Goal: Find specific page/section: Find specific page/section

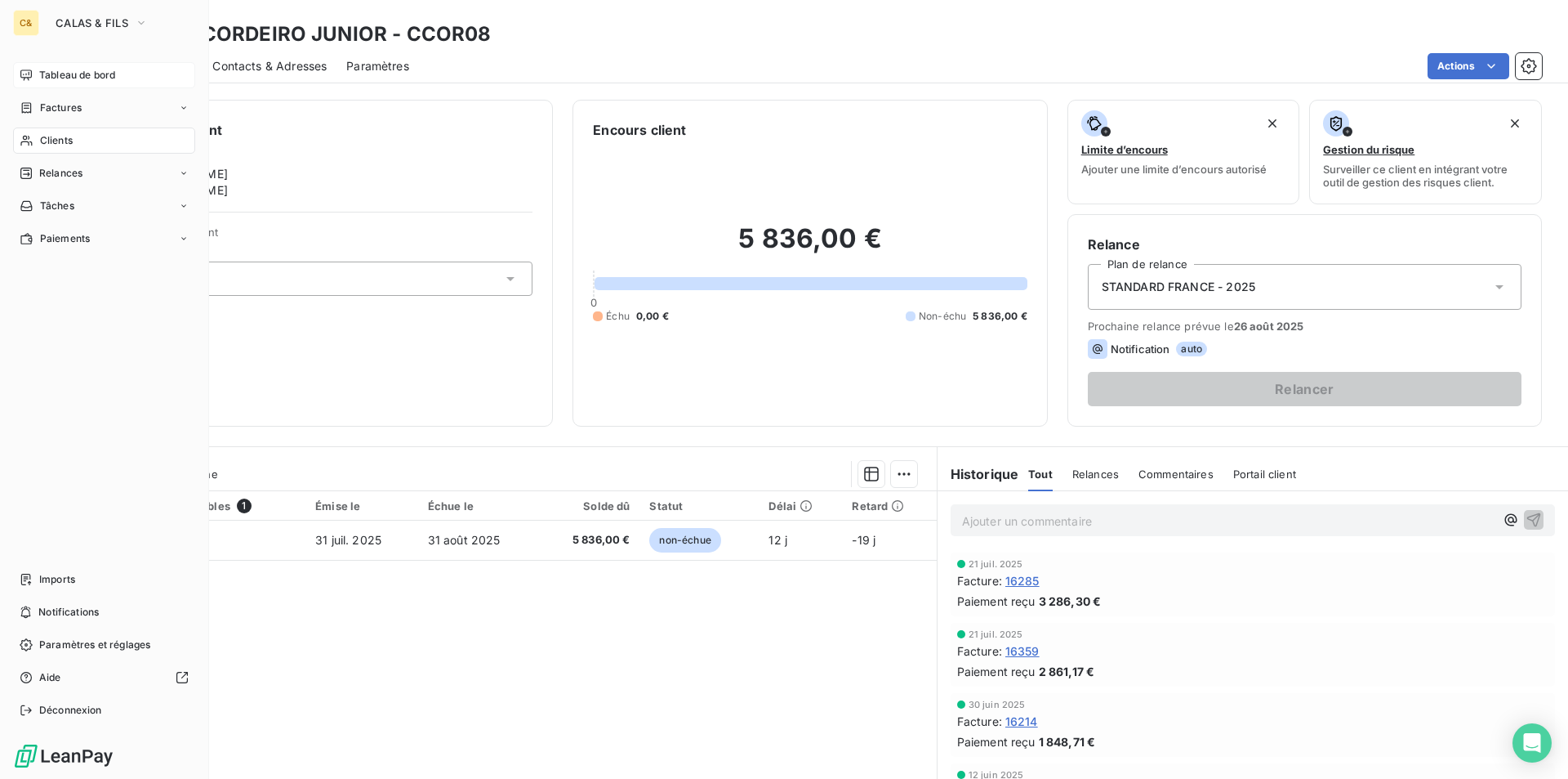
click at [61, 73] on span "Tableau de bord" at bounding box center [77, 74] width 76 height 14
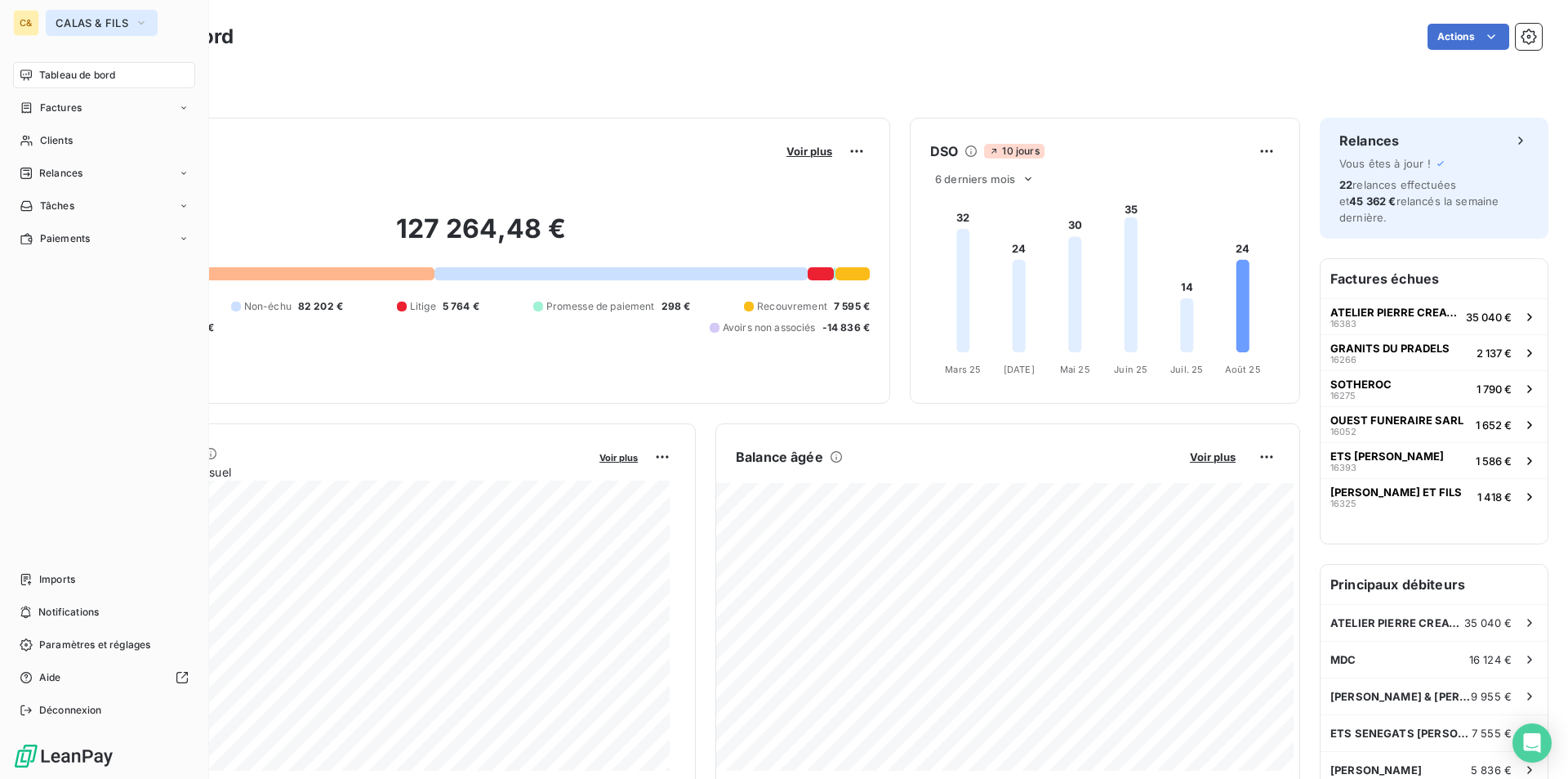
drag, startPoint x: 75, startPoint y: 19, endPoint x: 91, endPoint y: 27, distance: 17.9
click at [75, 19] on span "CALAS & FILS" at bounding box center [92, 22] width 73 height 13
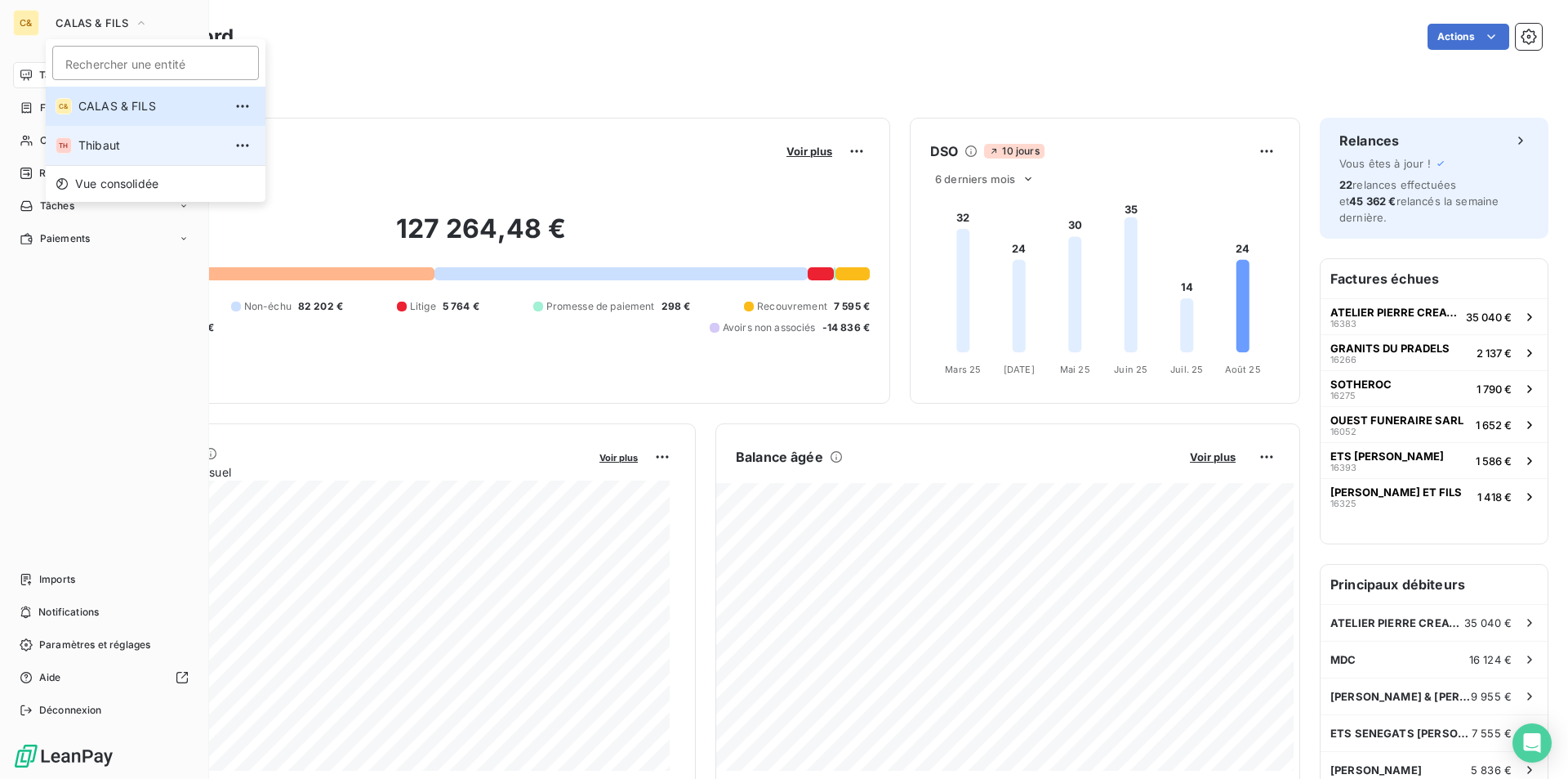
click at [103, 137] on span "Thibaut" at bounding box center [150, 145] width 145 height 16
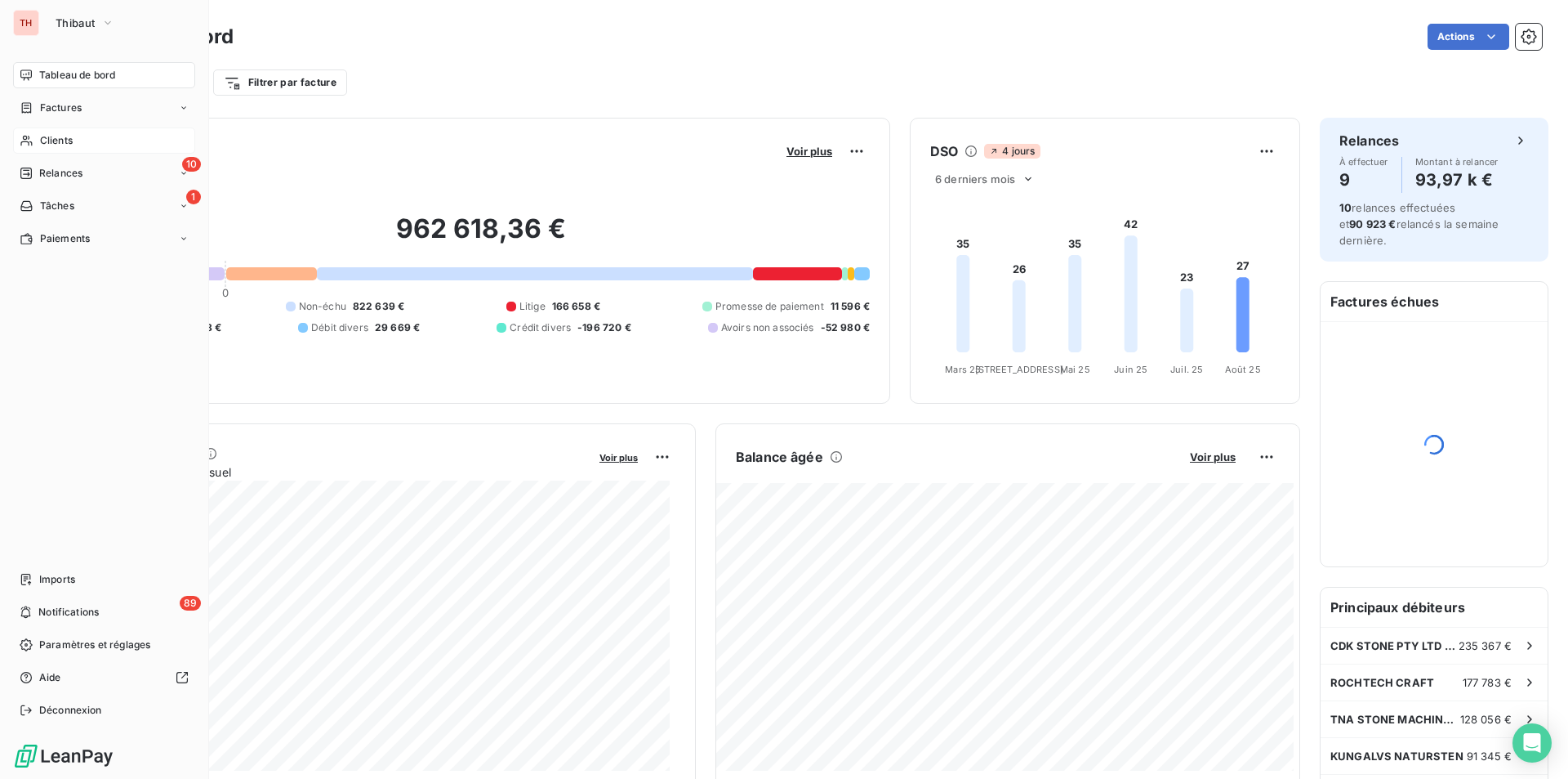
click at [57, 141] on span "Clients" at bounding box center [56, 140] width 33 height 14
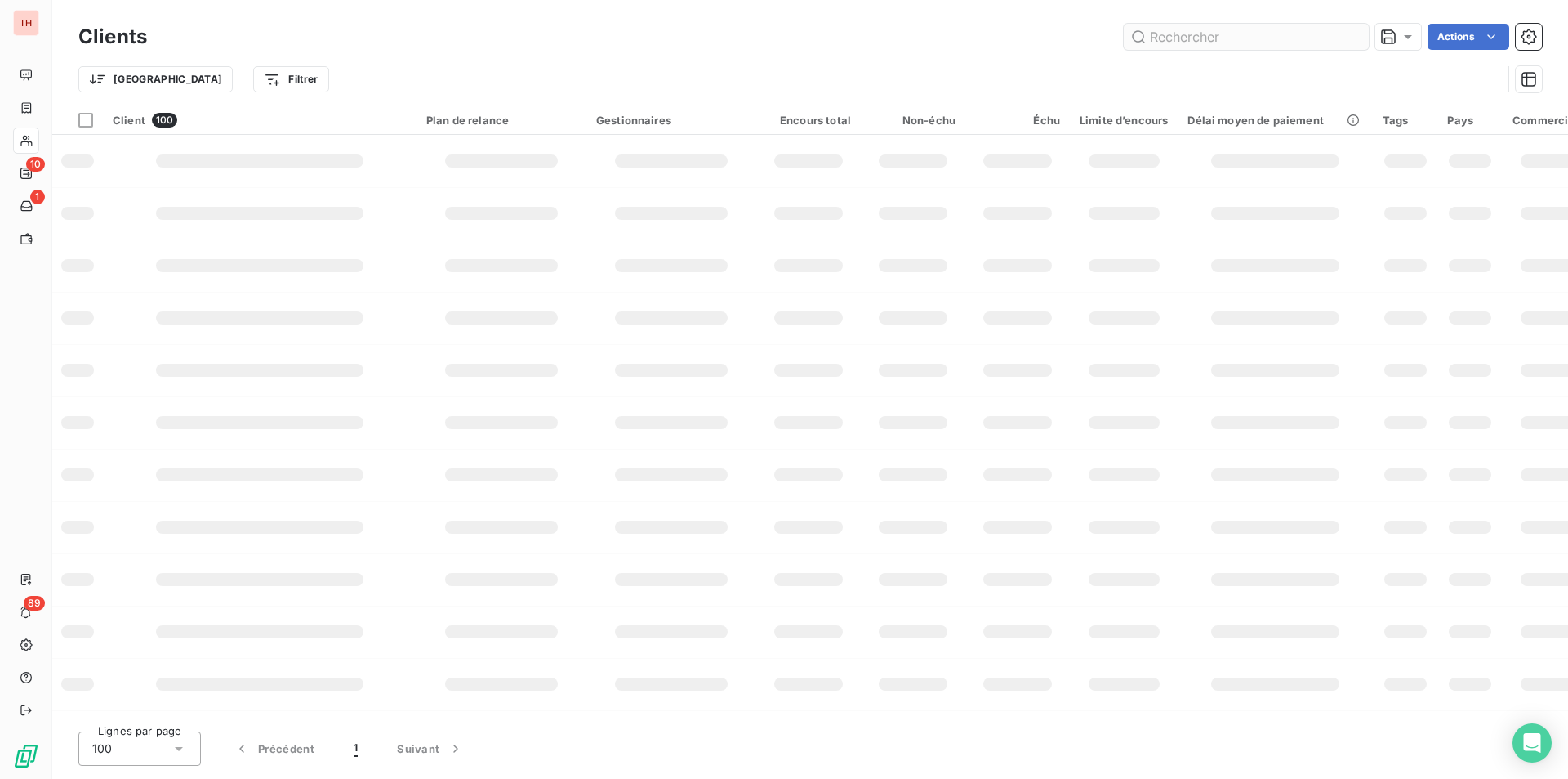
click at [1212, 35] on input "text" at bounding box center [1247, 36] width 245 height 26
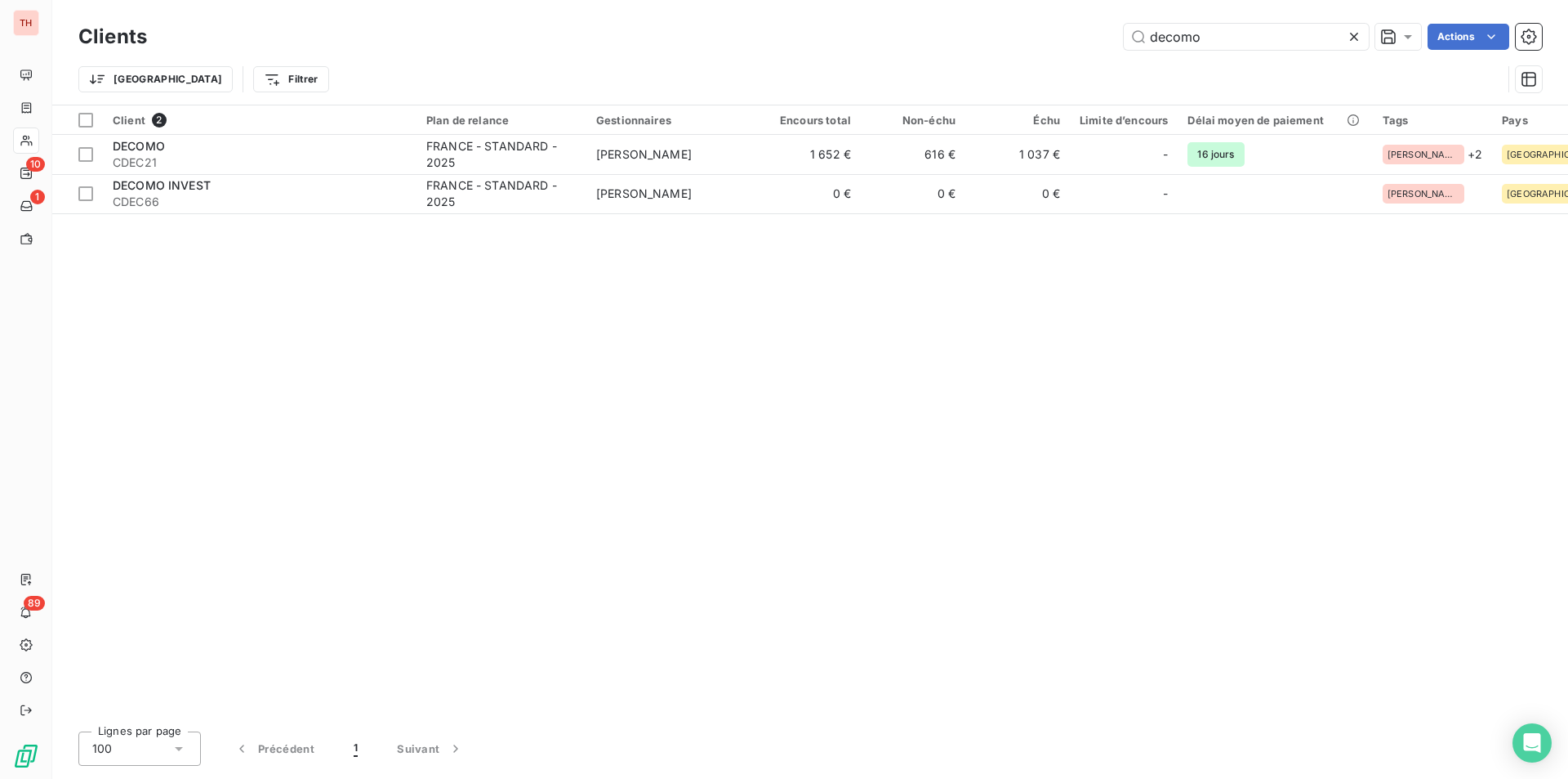
type input "decomo"
